Goal: Task Accomplishment & Management: Use online tool/utility

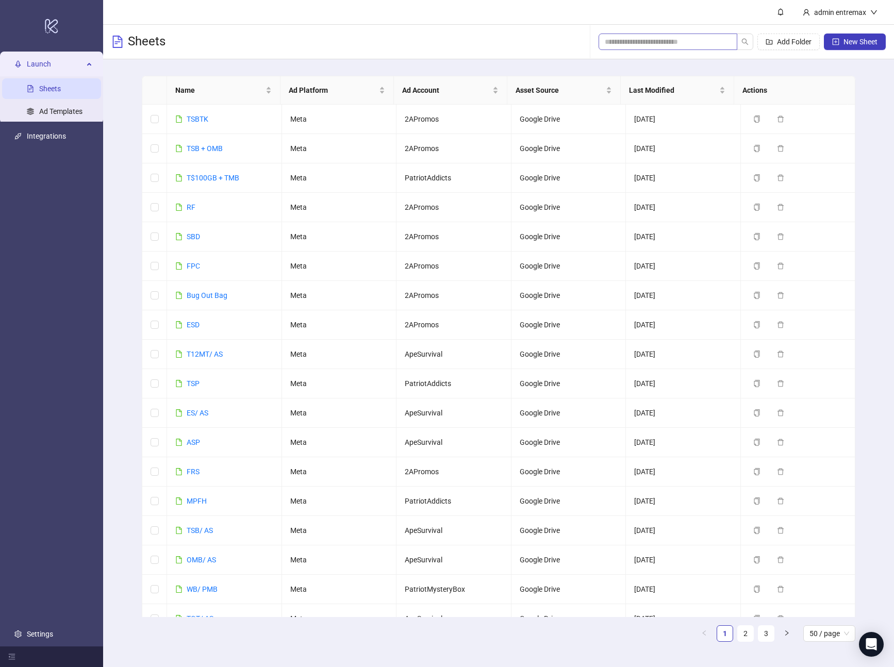
click at [687, 35] on span at bounding box center [668, 42] width 139 height 17
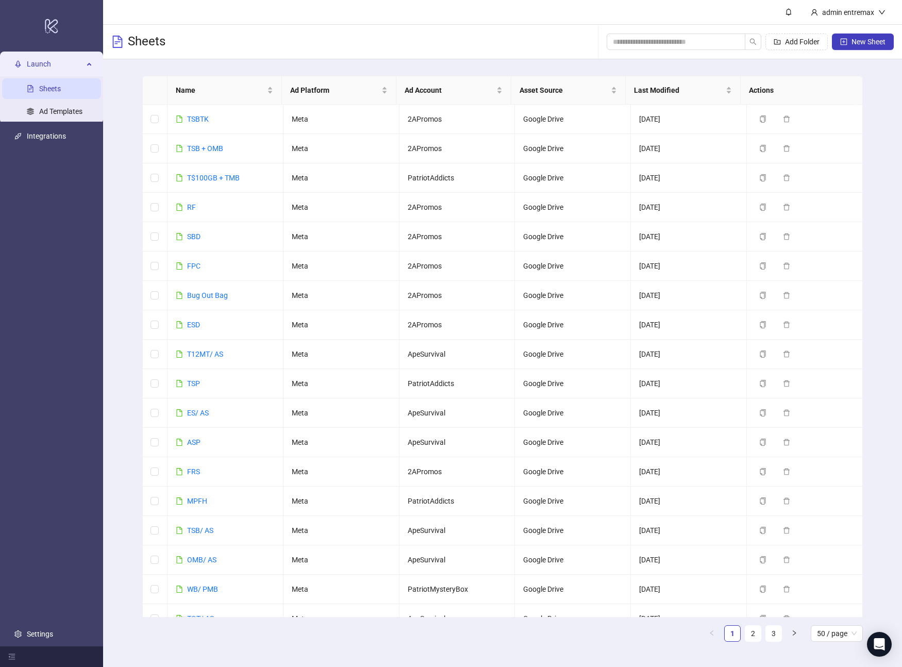
click at [199, 54] on div "Sheets Add Folder New Sheet" at bounding box center [502, 42] width 799 height 35
click at [774, 38] on span "button" at bounding box center [777, 42] width 7 height 8
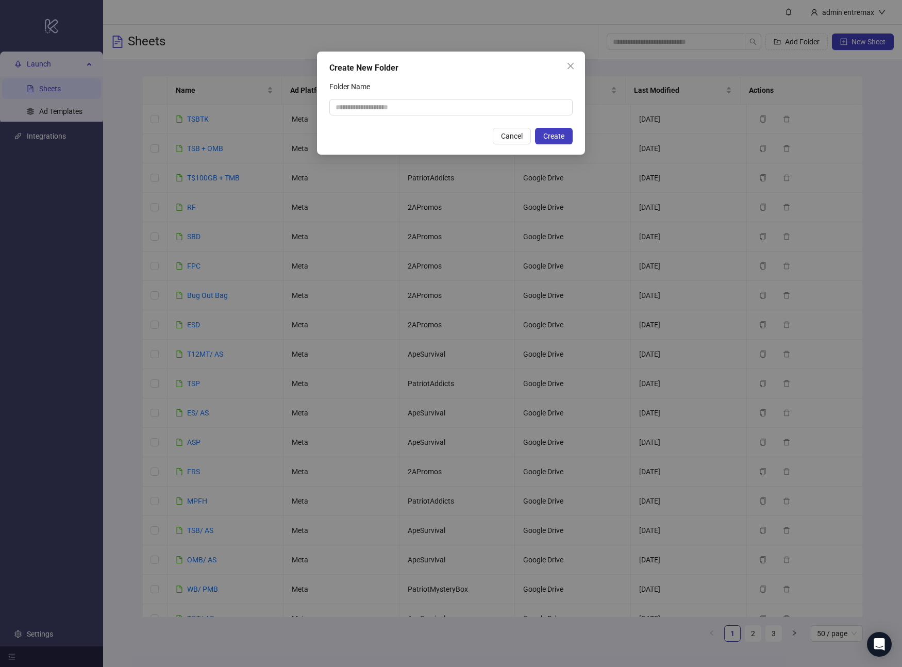
click at [721, 42] on div "Create New Folder Folder Name Cancel Create" at bounding box center [451, 333] width 902 height 667
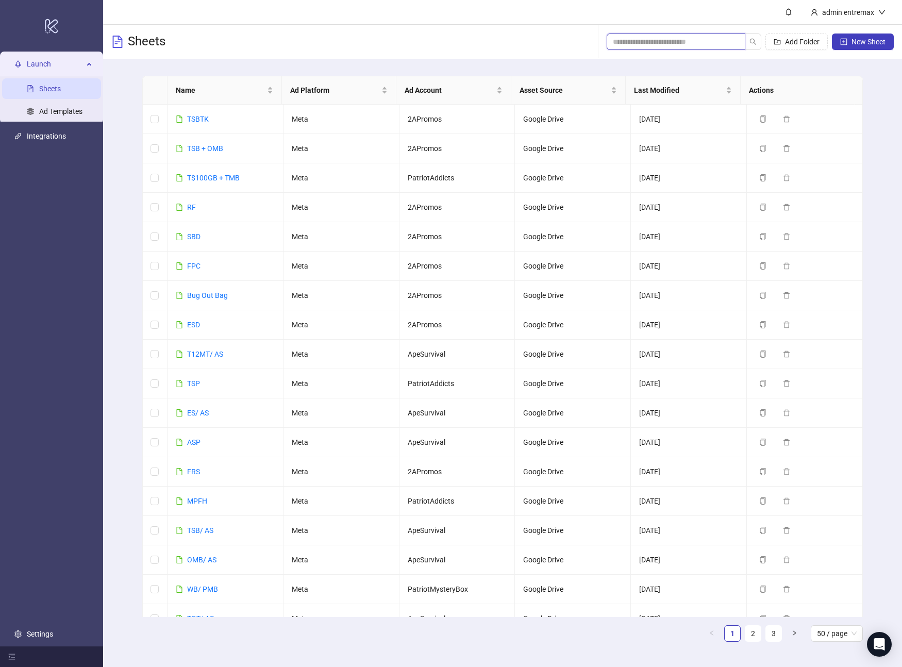
click at [640, 40] on input "search" at bounding box center [672, 41] width 118 height 11
click at [676, 27] on div "Add Folder New Sheet" at bounding box center [750, 41] width 287 height 33
click at [348, 46] on div "Sheets Add Folder New Sheet" at bounding box center [502, 42] width 799 height 35
click at [246, 6] on header "admin entremax" at bounding box center [502, 12] width 799 height 25
click at [754, 11] on header "admin entremax" at bounding box center [502, 12] width 799 height 25
